Goal: Find specific page/section: Find specific page/section

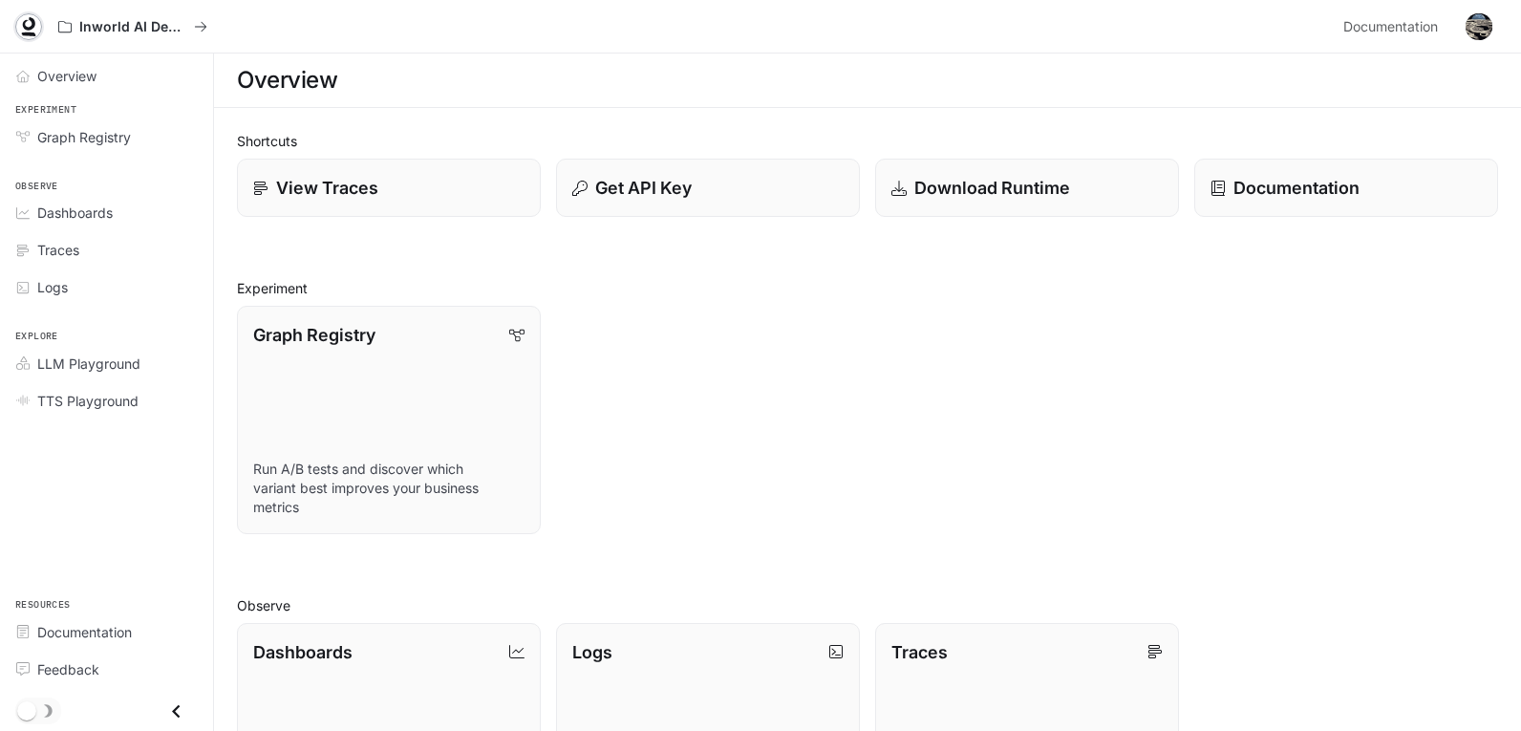
click at [26, 36] on link at bounding box center [28, 26] width 27 height 27
click at [61, 208] on span "Dashboards" at bounding box center [74, 212] width 75 height 20
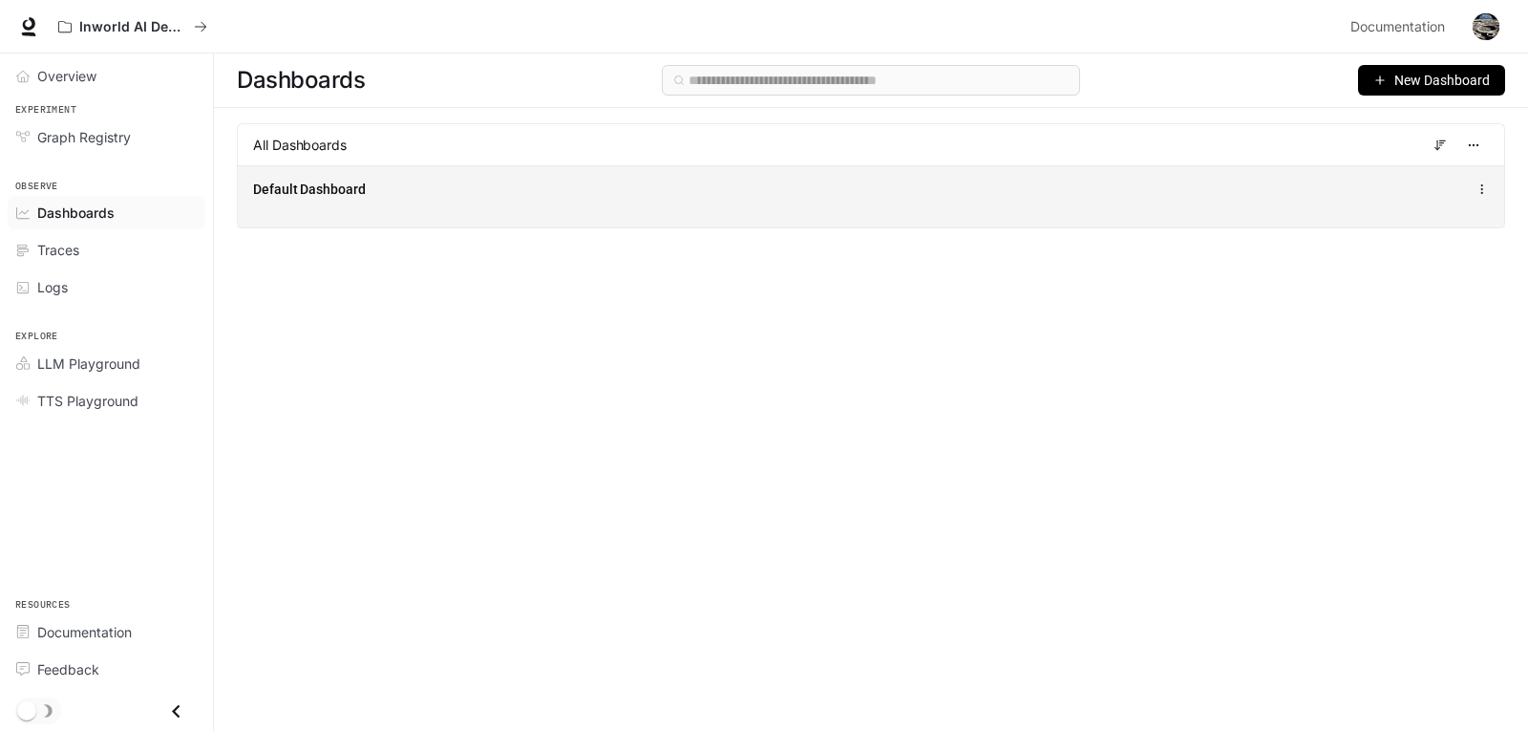
click at [565, 211] on div "Default Dashboard" at bounding box center [871, 196] width 1267 height 62
